Goal: Check status

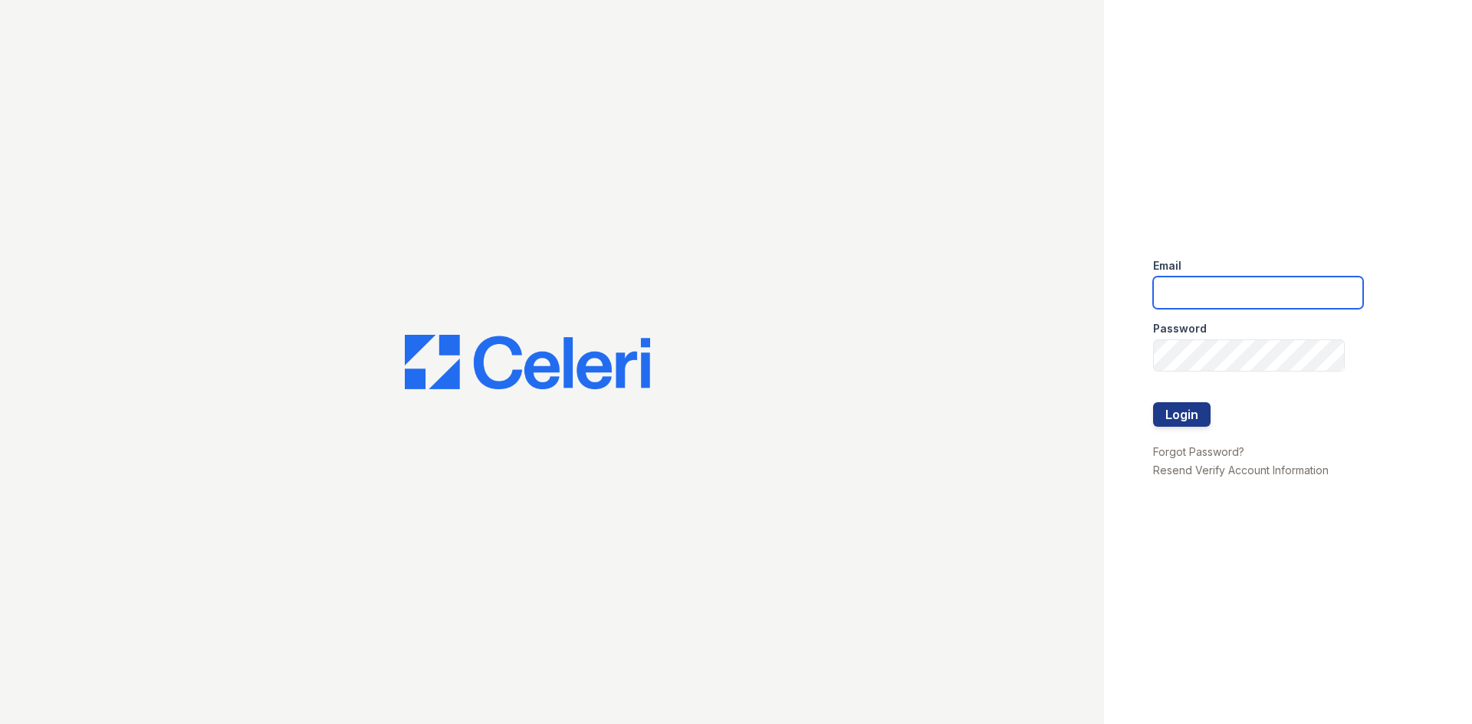
click at [1200, 300] on input "email" at bounding box center [1258, 293] width 210 height 32
type input "thereserve@thewoodruffway.com"
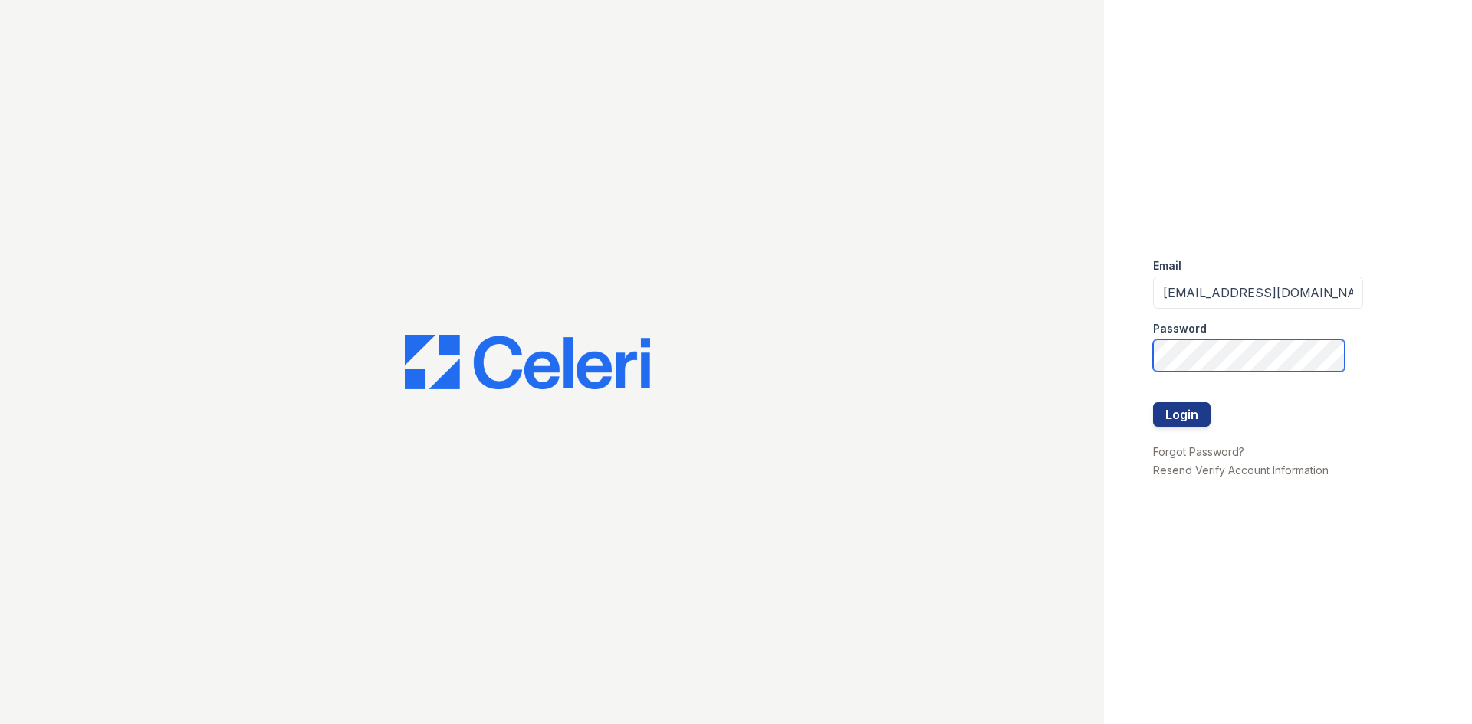
click at [1153, 402] on button "Login" at bounding box center [1181, 414] width 57 height 25
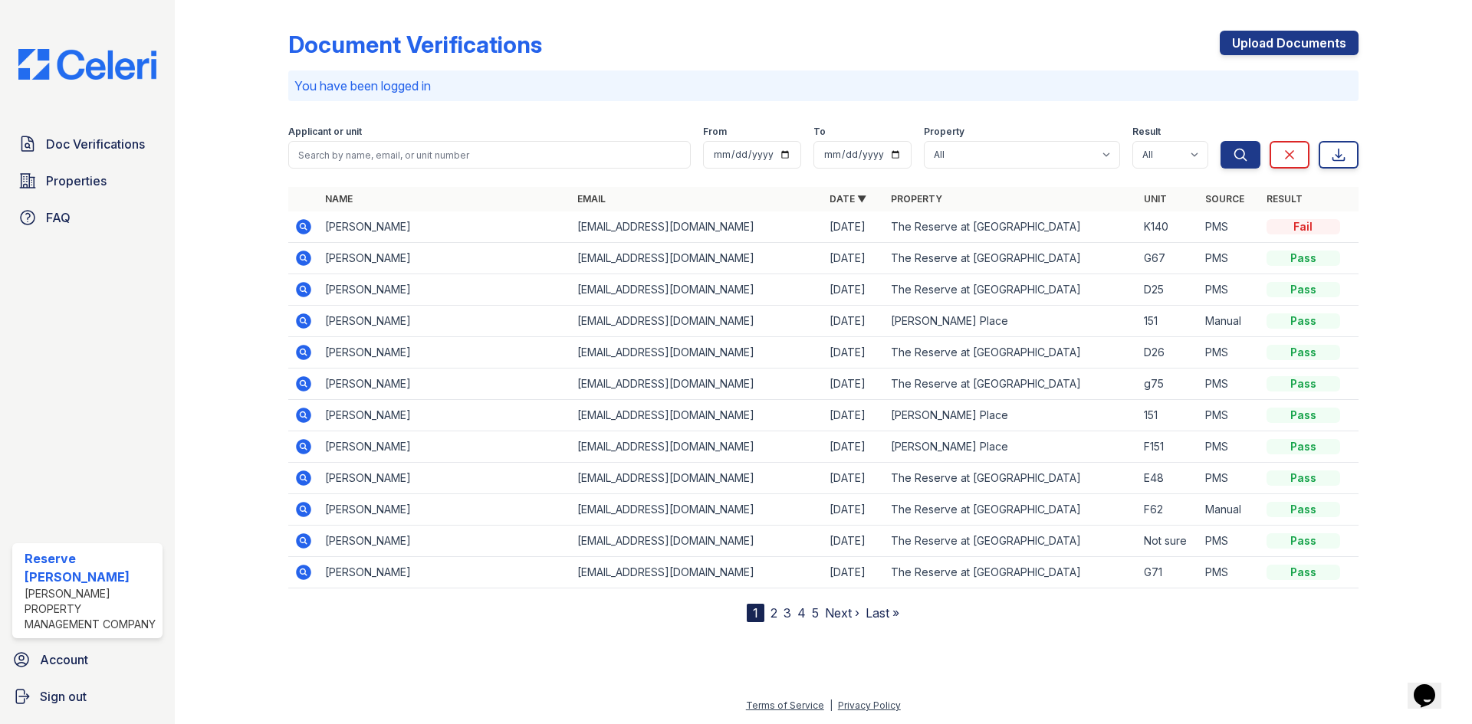
click at [303, 317] on icon at bounding box center [303, 321] width 18 height 18
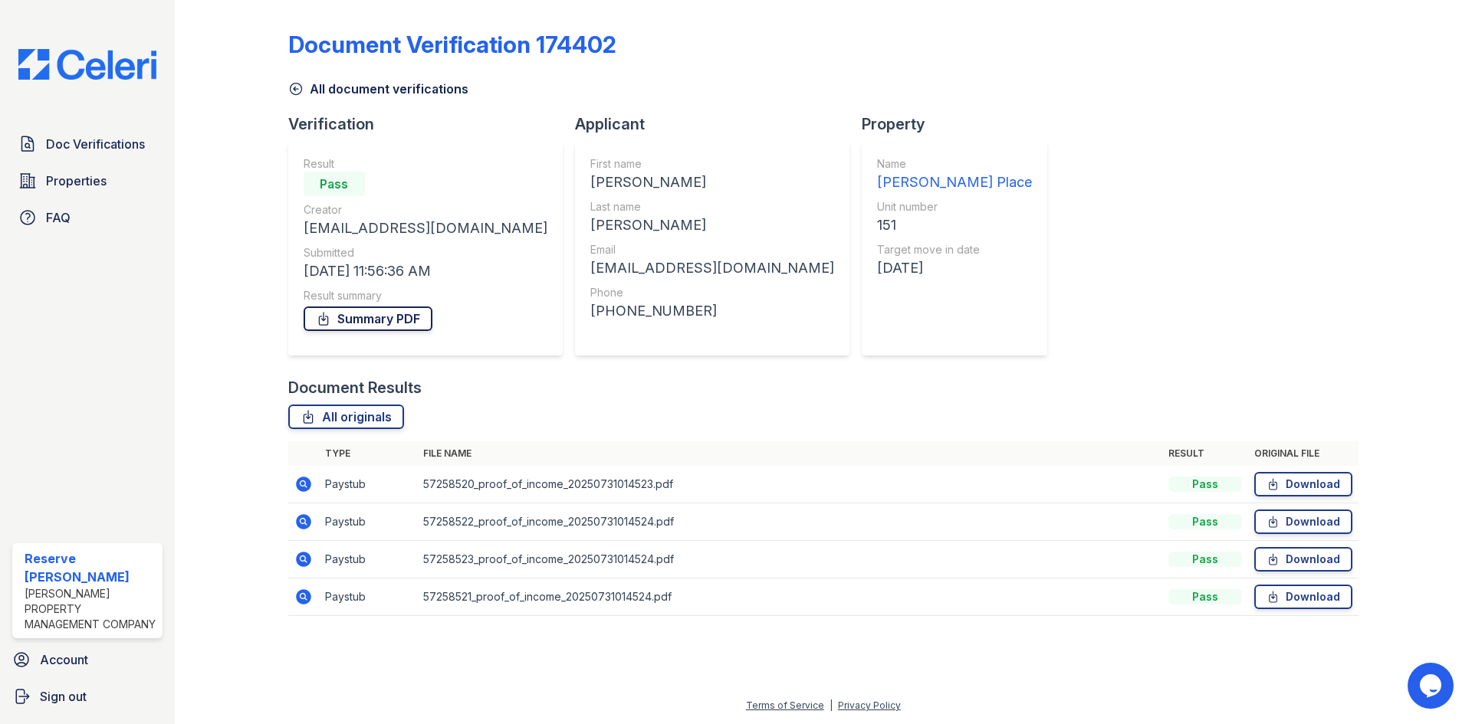
click at [355, 314] on link "Summary PDF" at bounding box center [368, 319] width 129 height 25
click at [84, 144] on span "Doc Verifications" at bounding box center [95, 144] width 99 height 18
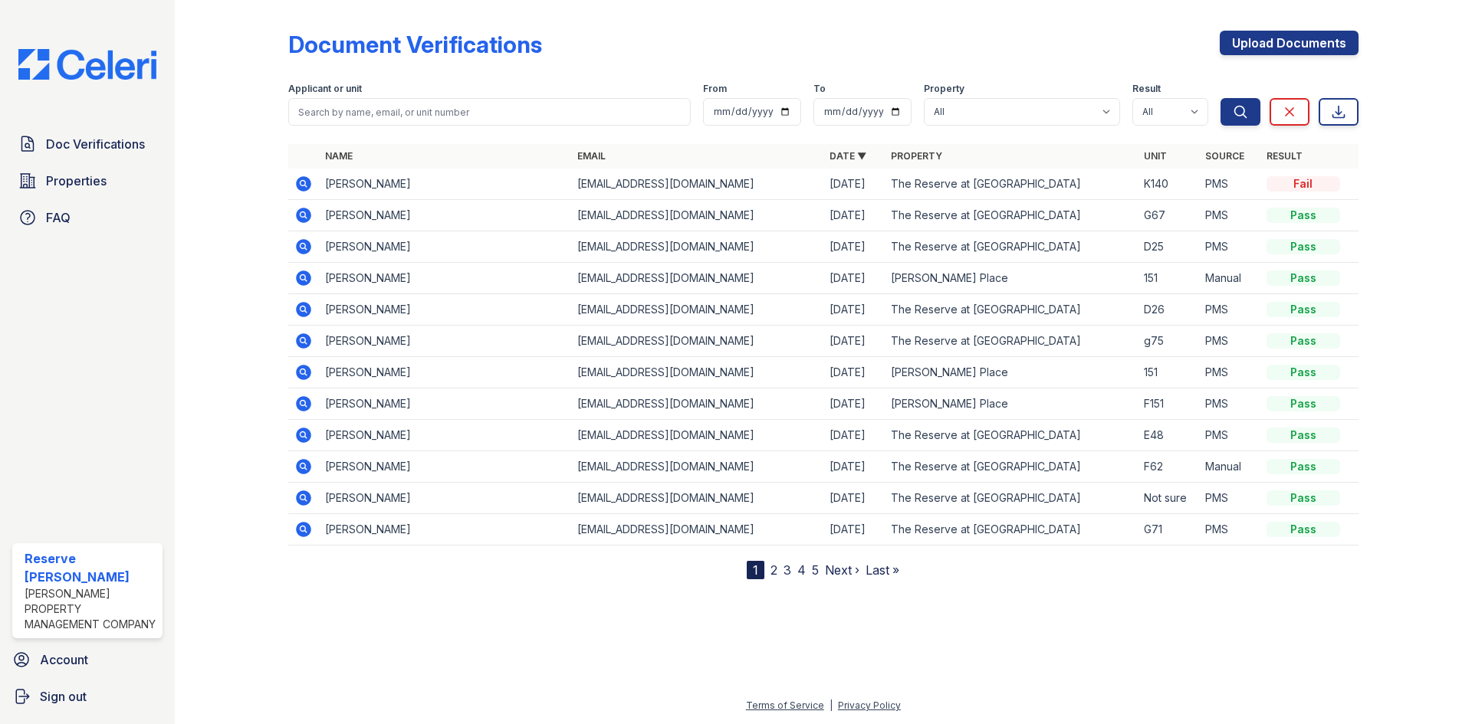
click at [298, 180] on icon at bounding box center [303, 183] width 15 height 15
